Goal: Book appointment/travel/reservation

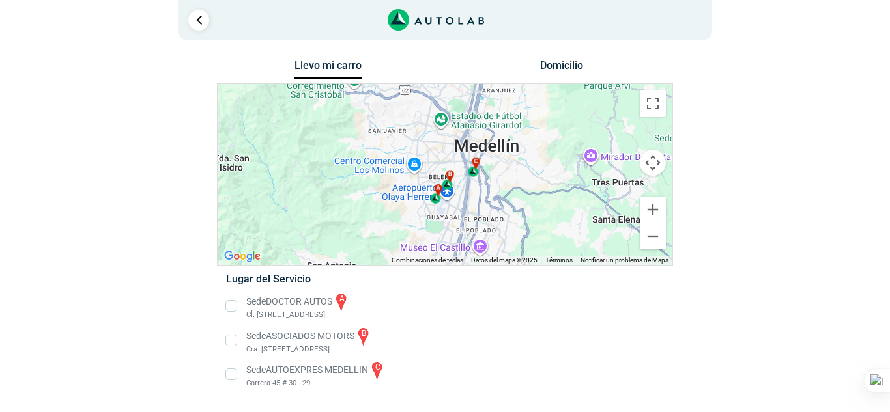
click at [682, 304] on div "Llevo mi carro [GEOGRAPHIC_DATA] ← Mover a la izquierda → Mover a la derecha ↑ …" at bounding box center [445, 232] width 632 height 350
click at [235, 340] on li "Sede ASOCIADOS MOTORS b Cra. [STREET_ADDRESS]" at bounding box center [444, 340] width 457 height 29
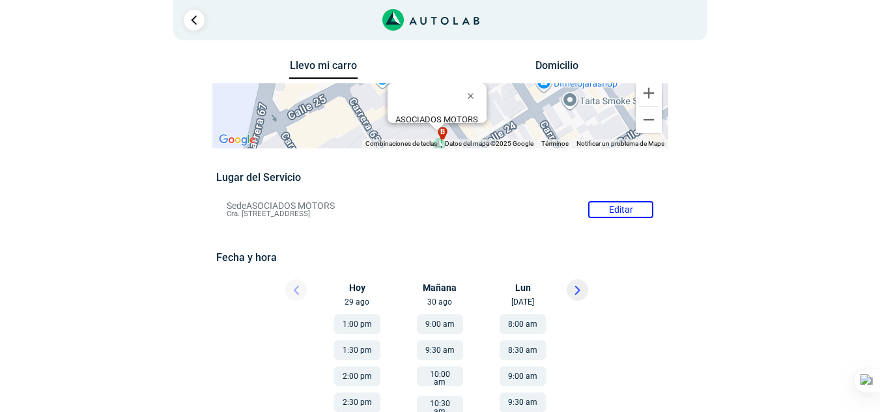
click at [643, 214] on li "Sede ASOCIADOS MOTORS Editar Cra. [STREET_ADDRESS]" at bounding box center [440, 209] width 446 height 21
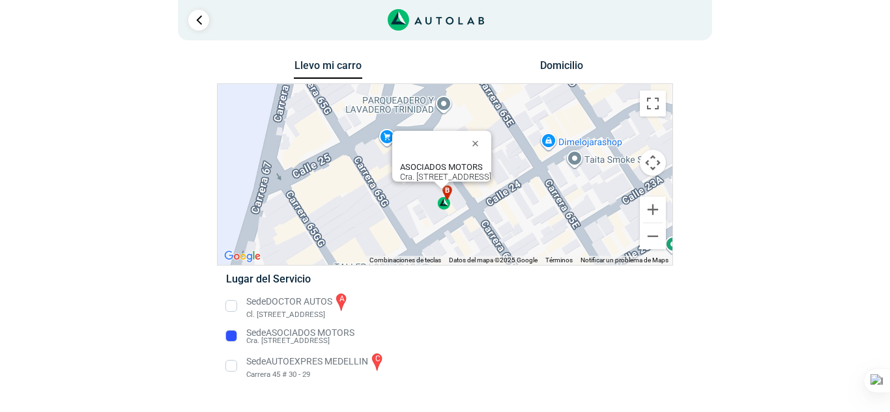
click at [295, 309] on li "Sede DOCTOR AUTOS a Cl. [STREET_ADDRESS]" at bounding box center [444, 306] width 457 height 29
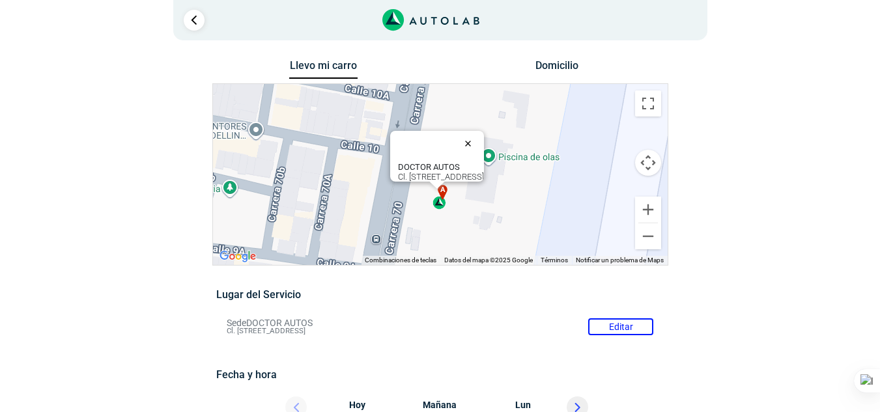
click at [487, 135] on button "Cerrar" at bounding box center [470, 143] width 31 height 31
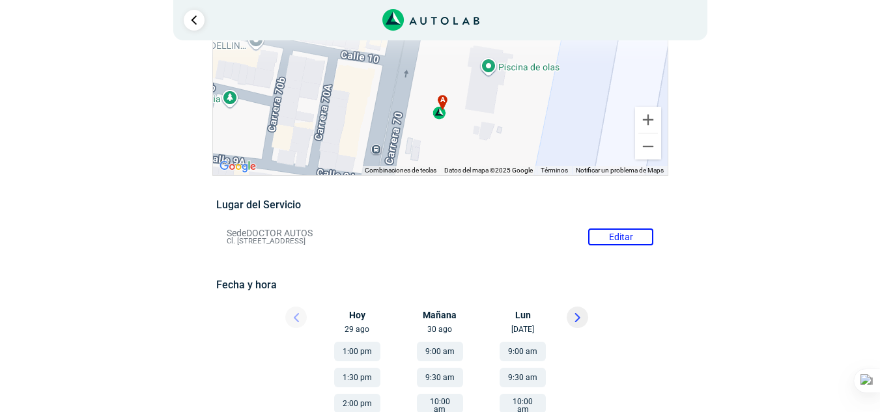
scroll to position [107, 0]
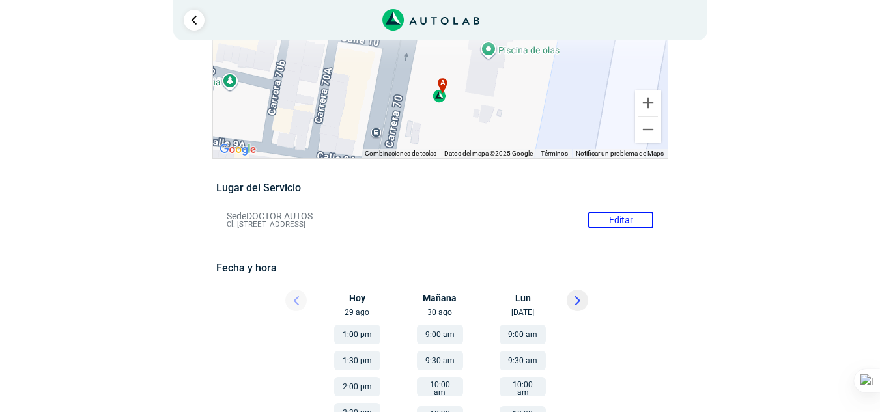
click at [573, 290] on button at bounding box center [577, 300] width 21 height 21
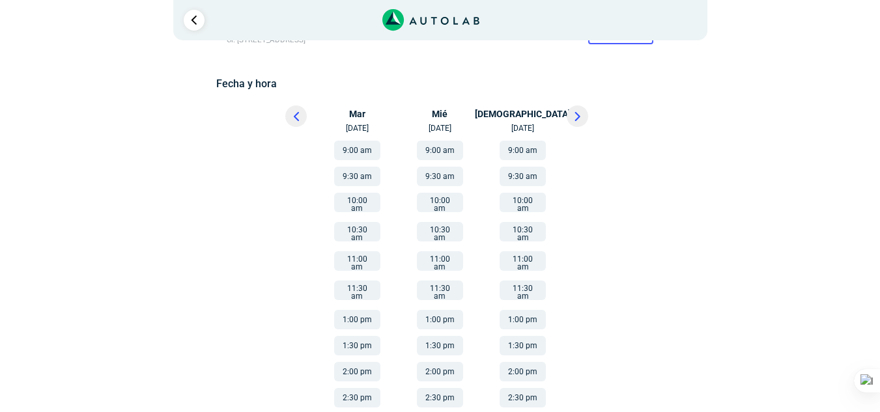
scroll to position [306, 0]
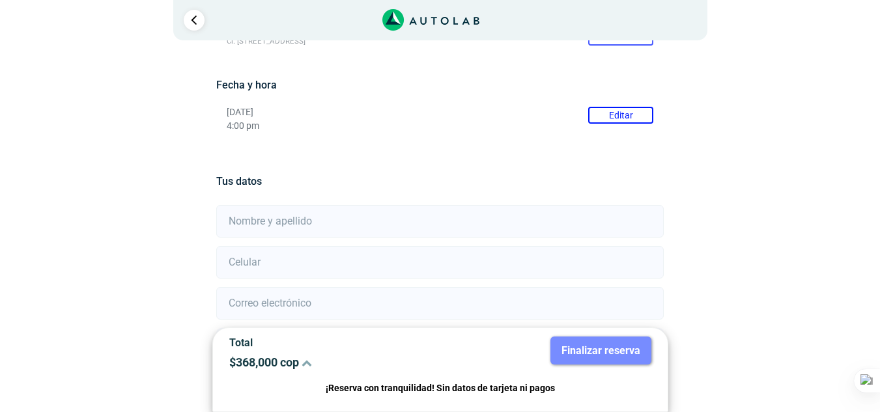
scroll to position [289, 0]
click at [222, 398] on input "Acepto la Política de Datos Personales , las Condiciones del Servicio y autoriz…" at bounding box center [220, 402] width 8 height 8
checkbox input "true"
